Goal: Register for event/course

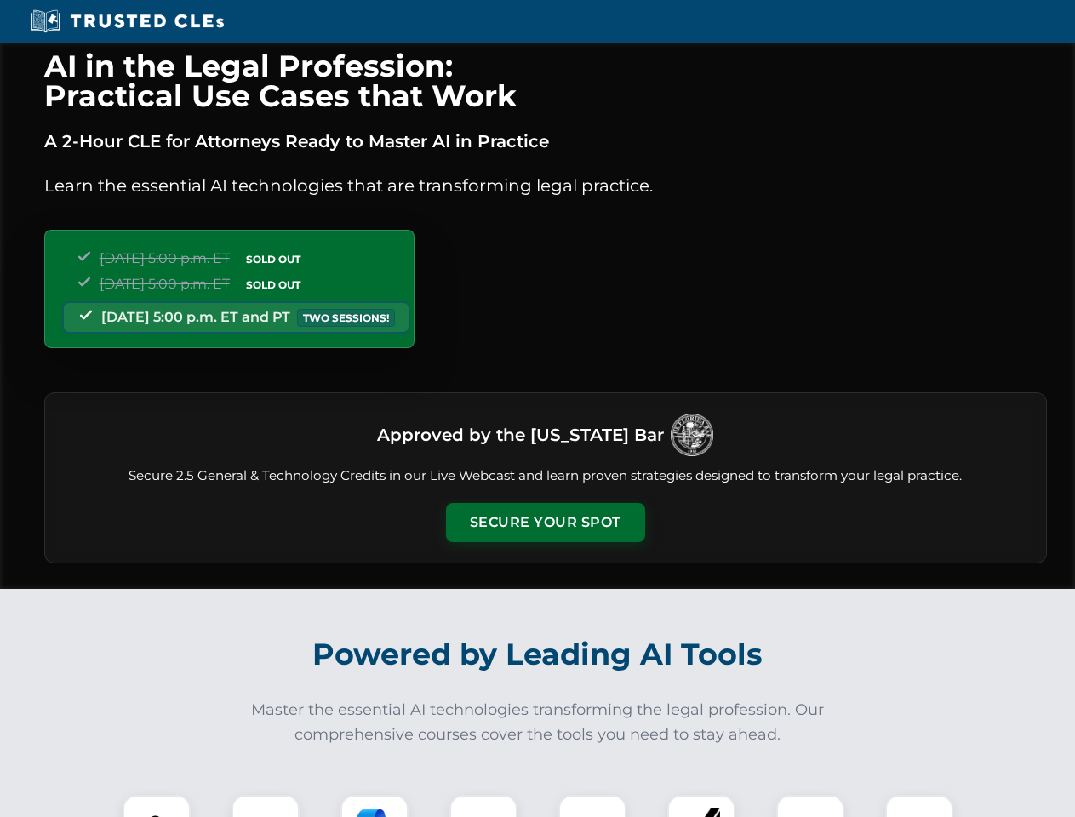
click at [545, 523] on button "Secure Your Spot" at bounding box center [545, 522] width 199 height 39
click at [157, 806] on img at bounding box center [156, 829] width 49 height 49
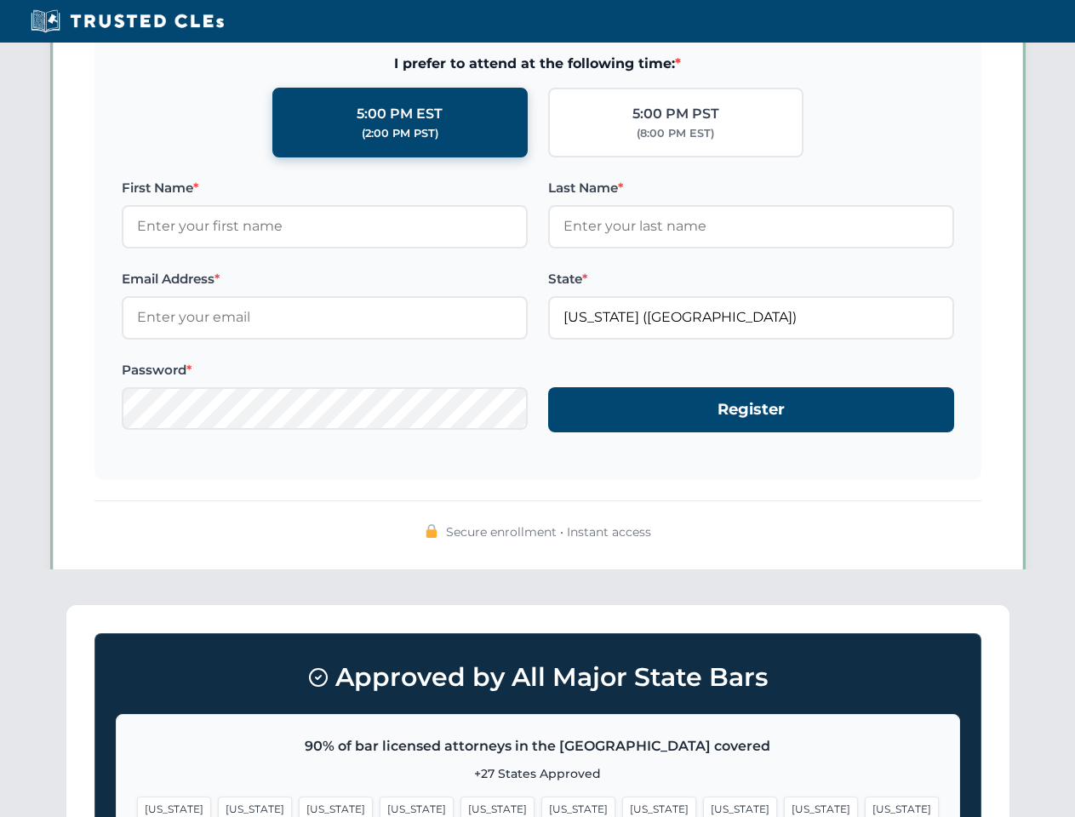
click at [784, 806] on span "[US_STATE]" at bounding box center [821, 809] width 74 height 25
